Goal: Find specific page/section: Find specific page/section

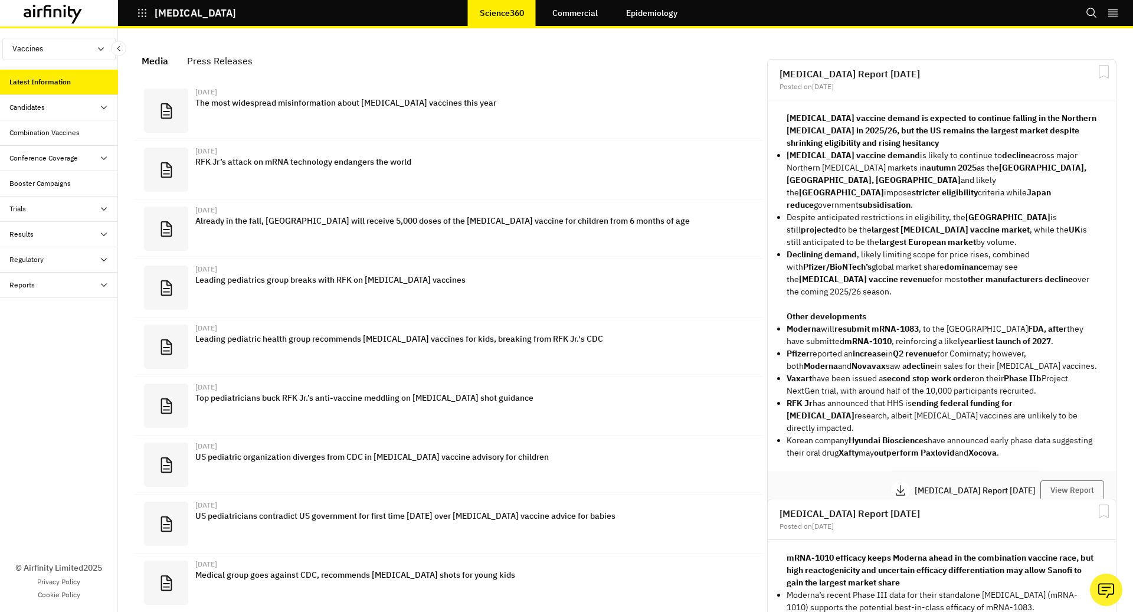
scroll to position [758, 354]
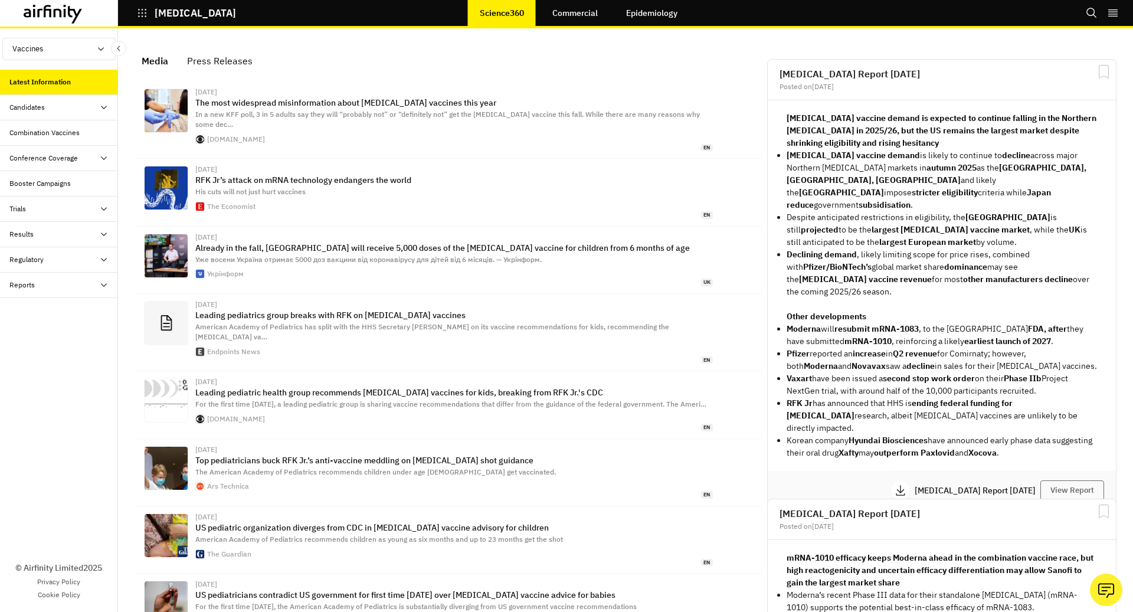
click at [137, 14] on icon "button" at bounding box center [142, 13] width 11 height 11
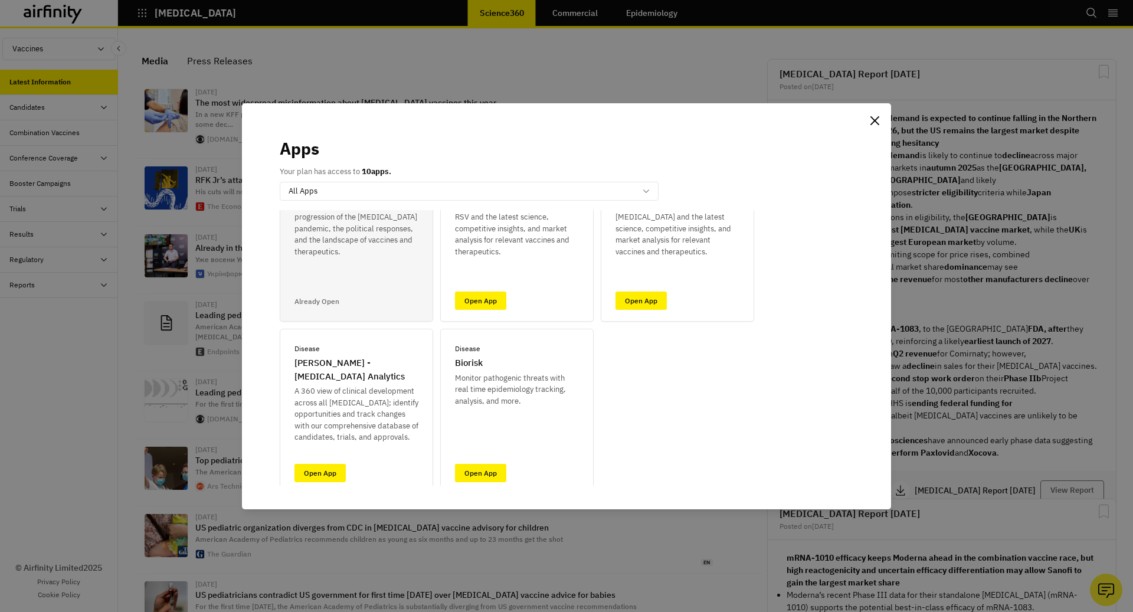
scroll to position [83, 0]
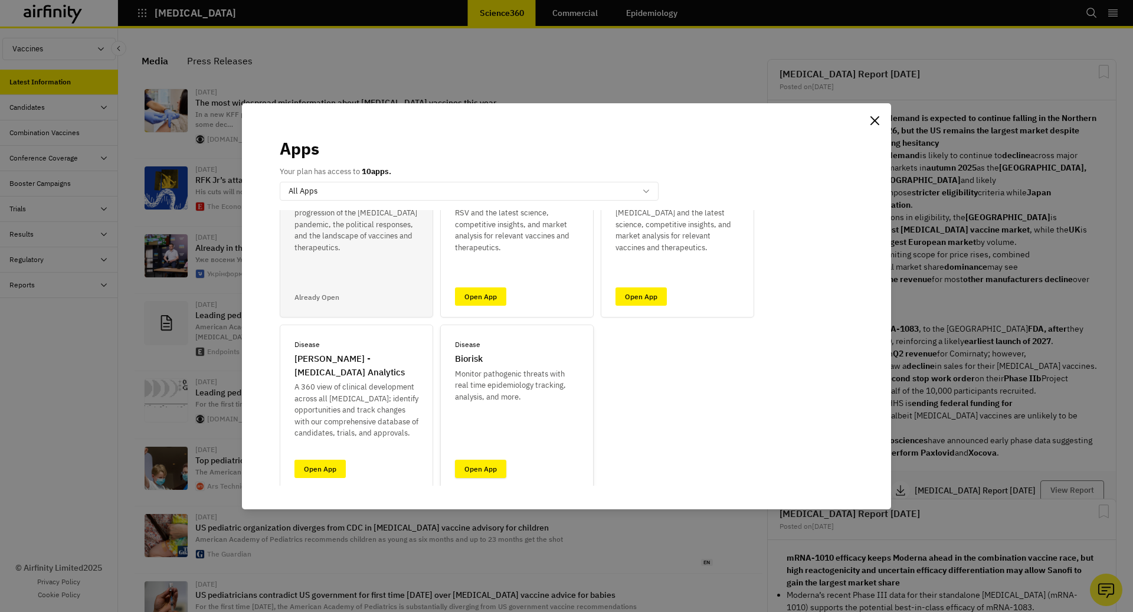
click at [483, 474] on link "Open App" at bounding box center [480, 469] width 51 height 18
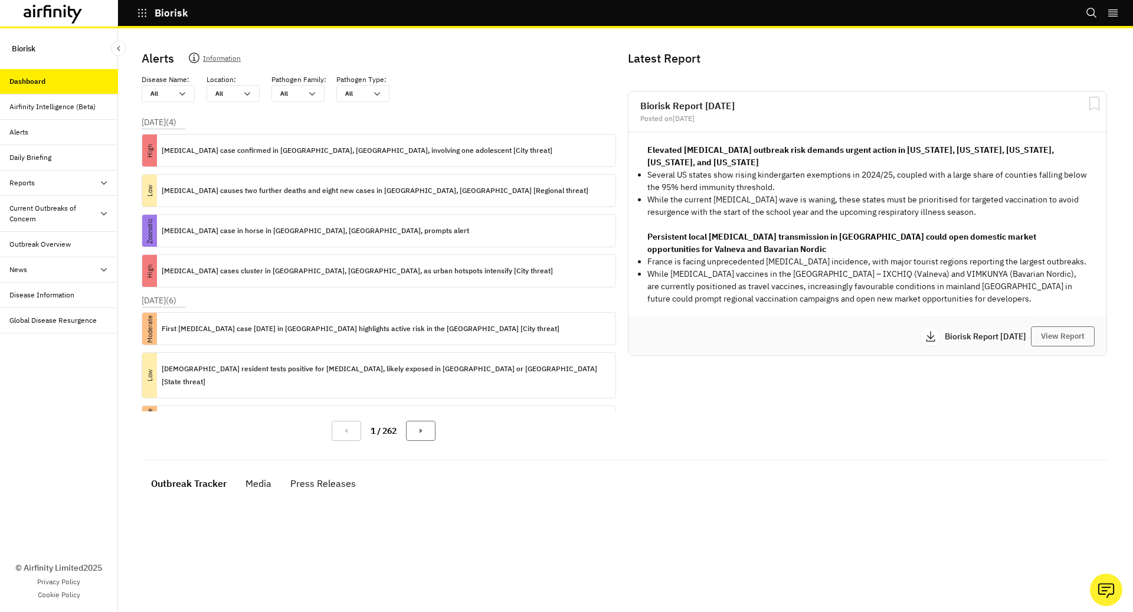
click at [50, 185] on div "Reports" at bounding box center [63, 183] width 109 height 11
click at [60, 204] on div "Reports" at bounding box center [68, 208] width 99 height 11
